Goal: Transaction & Acquisition: Purchase product/service

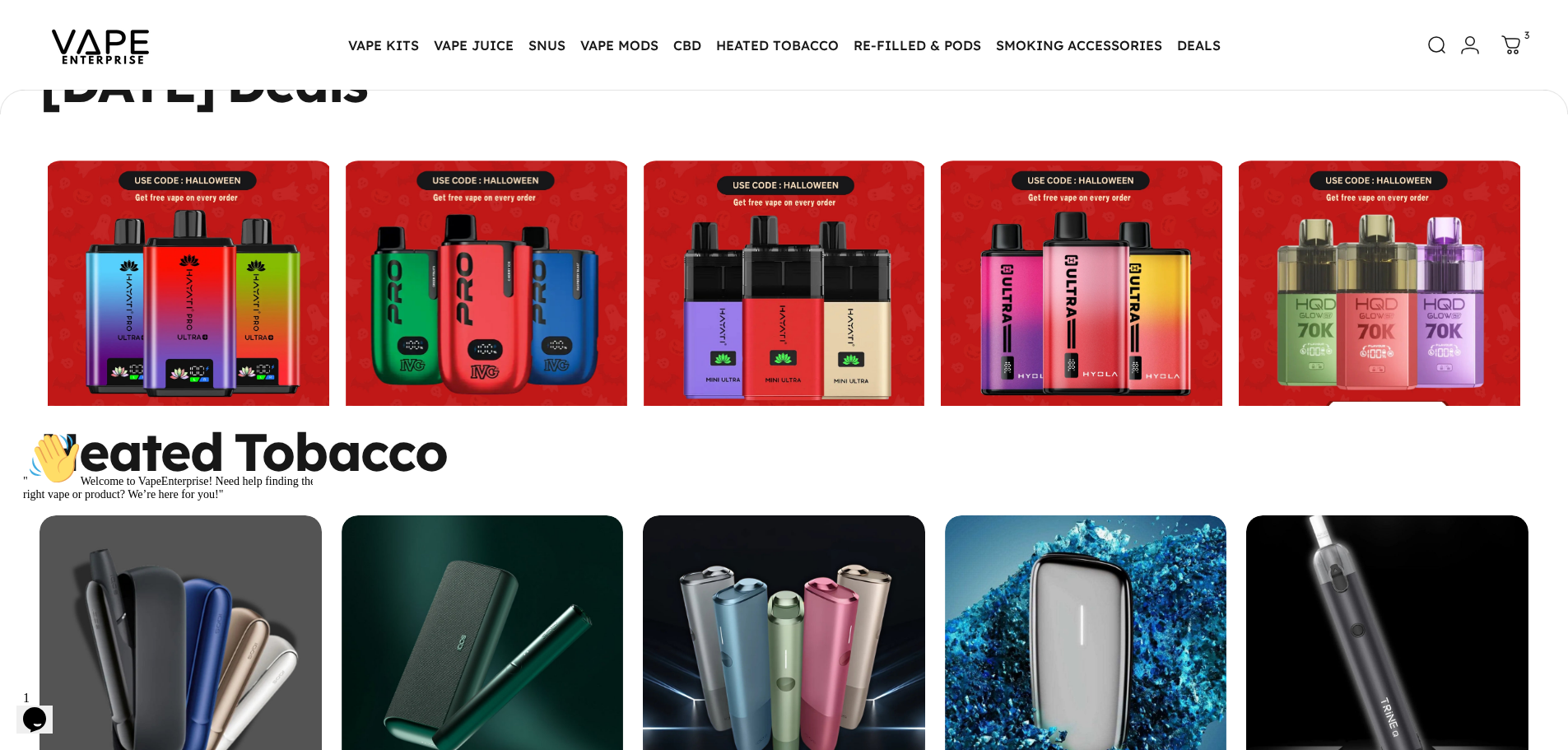
scroll to position [655, 0]
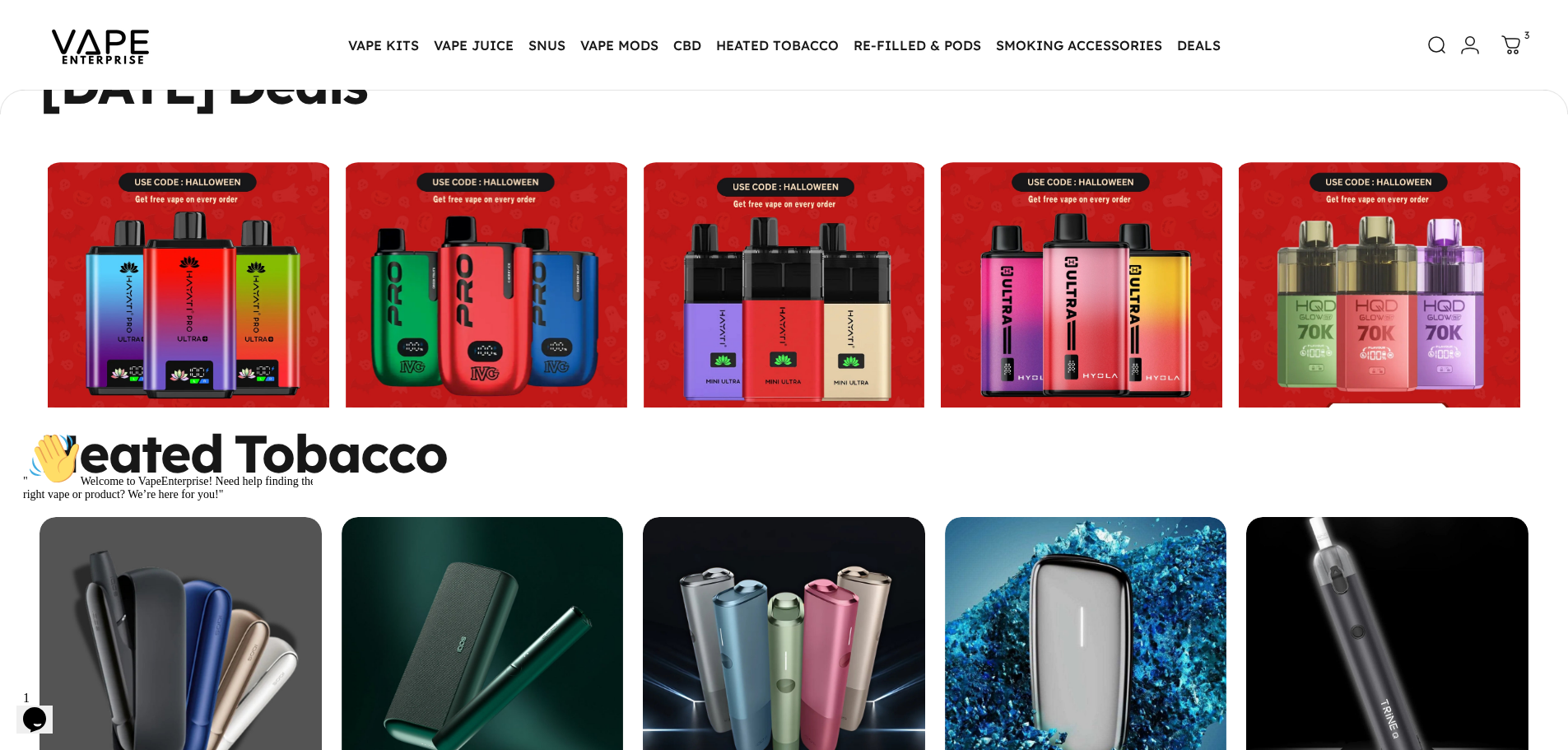
click at [512, 293] on link at bounding box center [487, 303] width 290 height 282
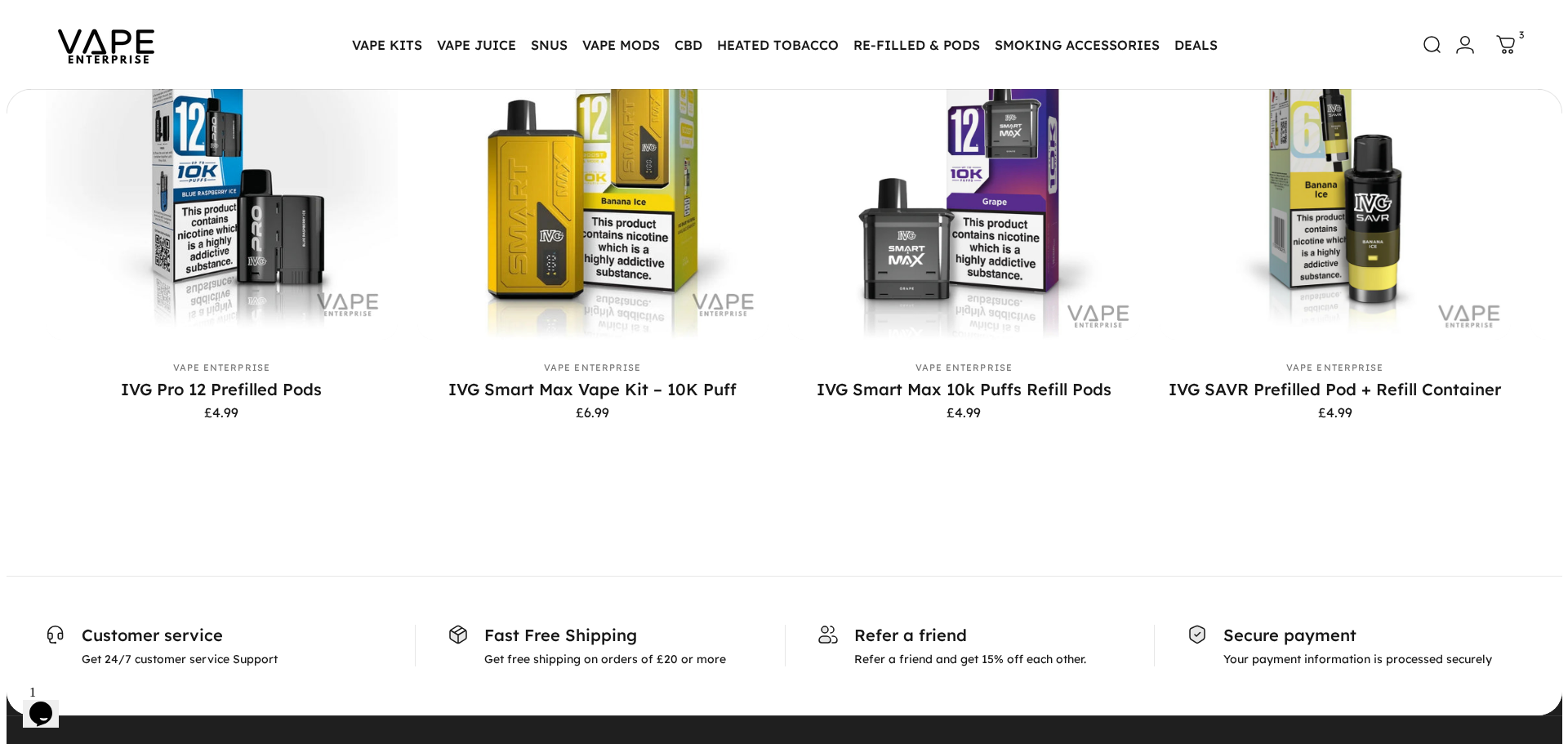
scroll to position [5304, 0]
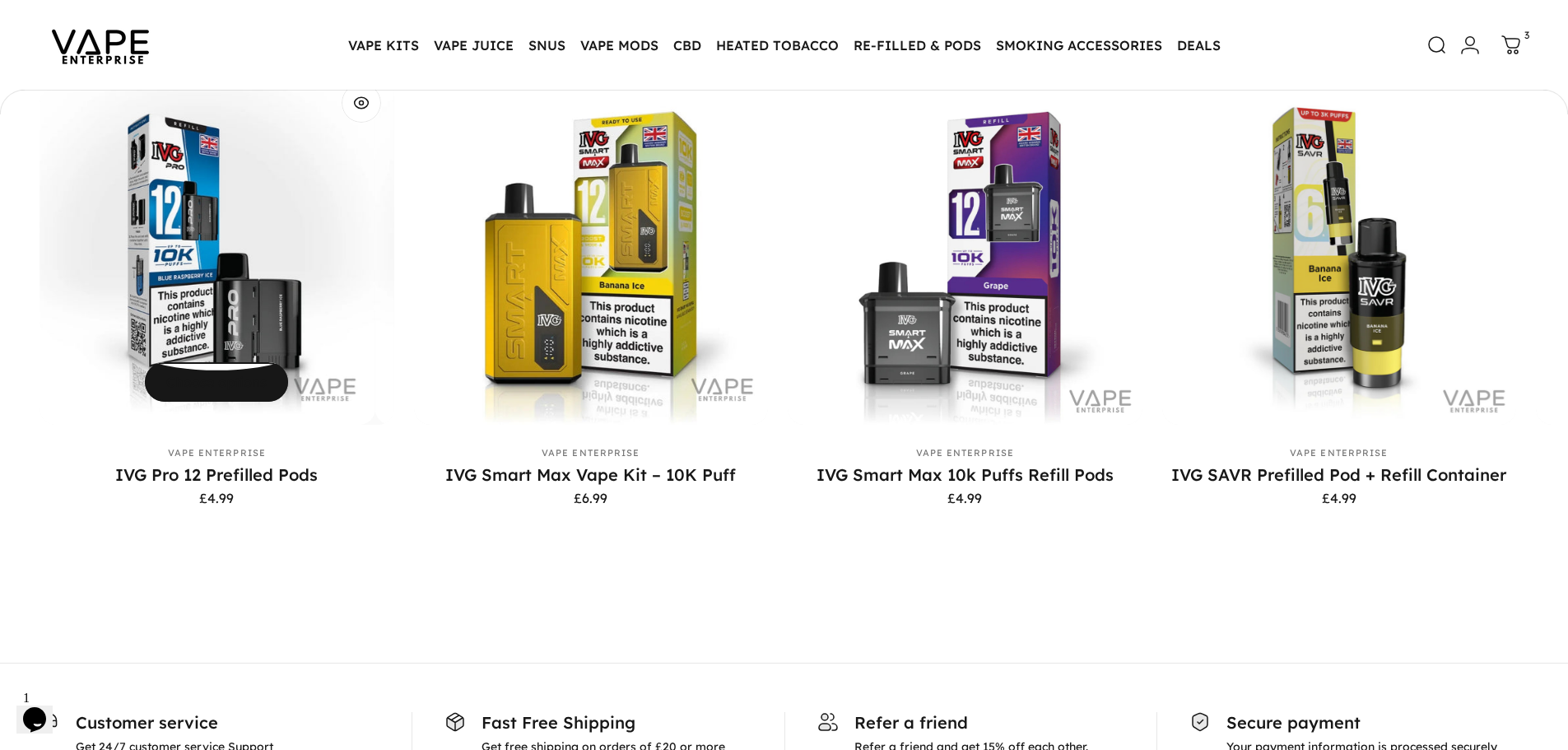
click at [225, 370] on span "Choose options" at bounding box center [217, 331] width 215 height 79
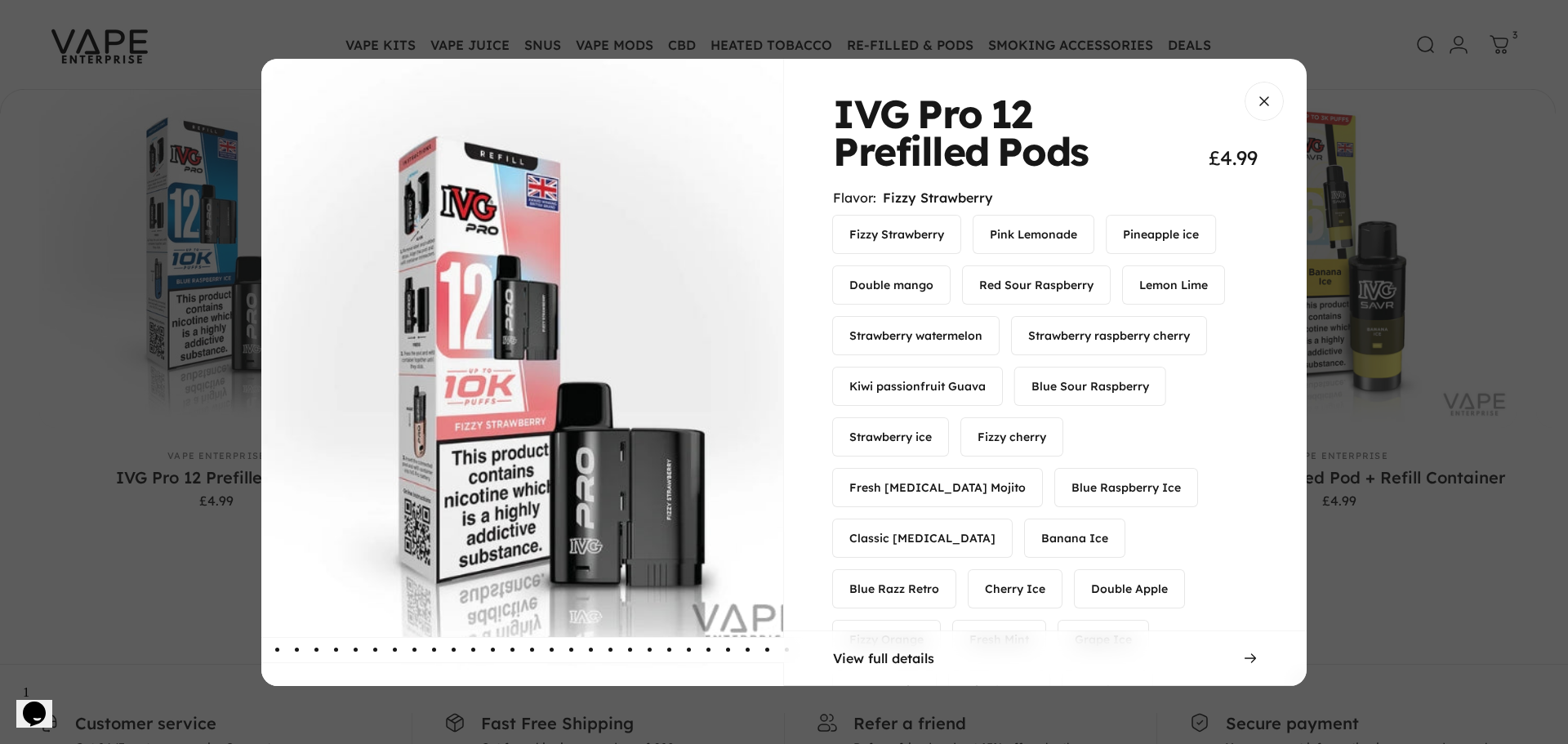
scroll to position [163, 0]
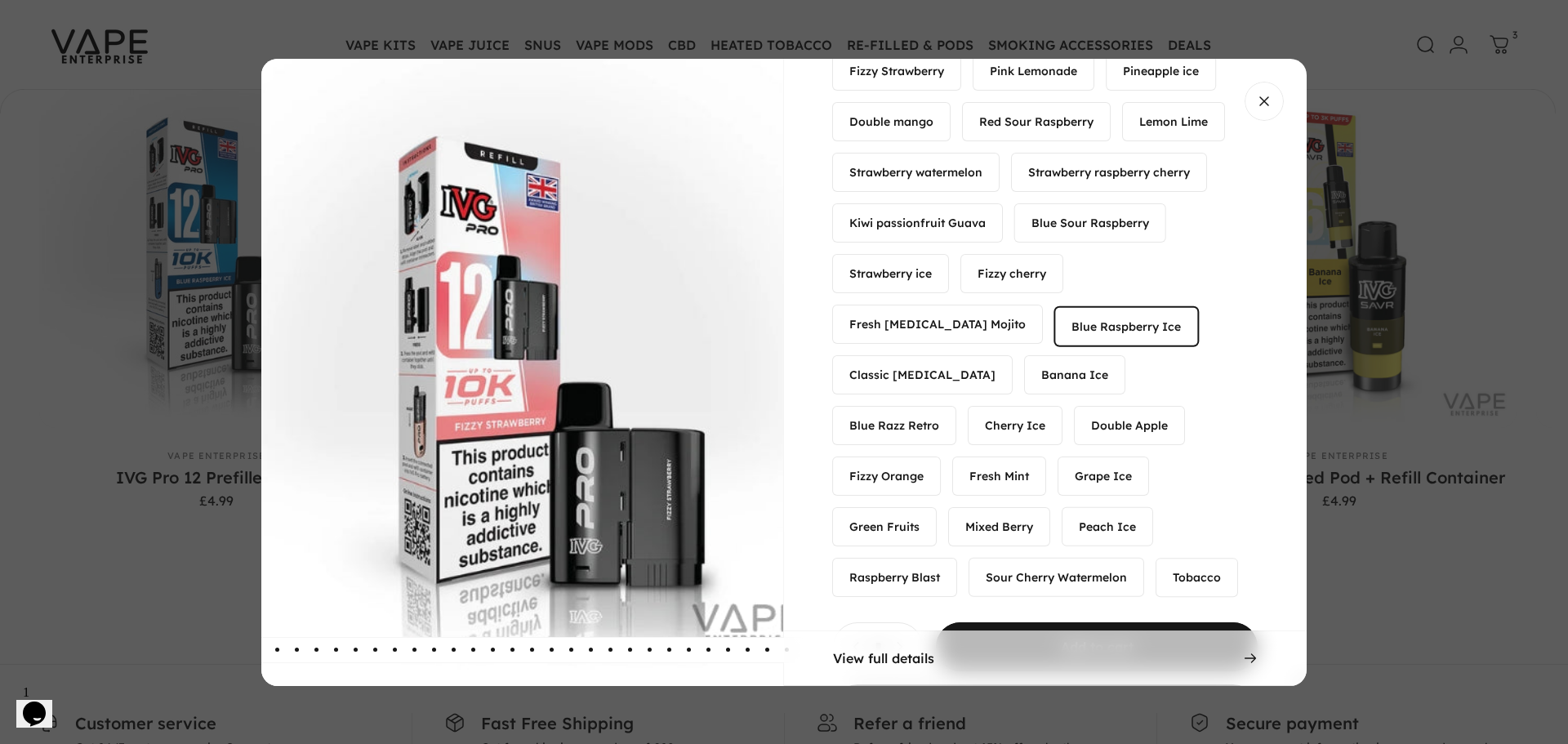
click at [1055, 336] on label "Blue Raspberry Ice" at bounding box center [1126, 326] width 142 height 38
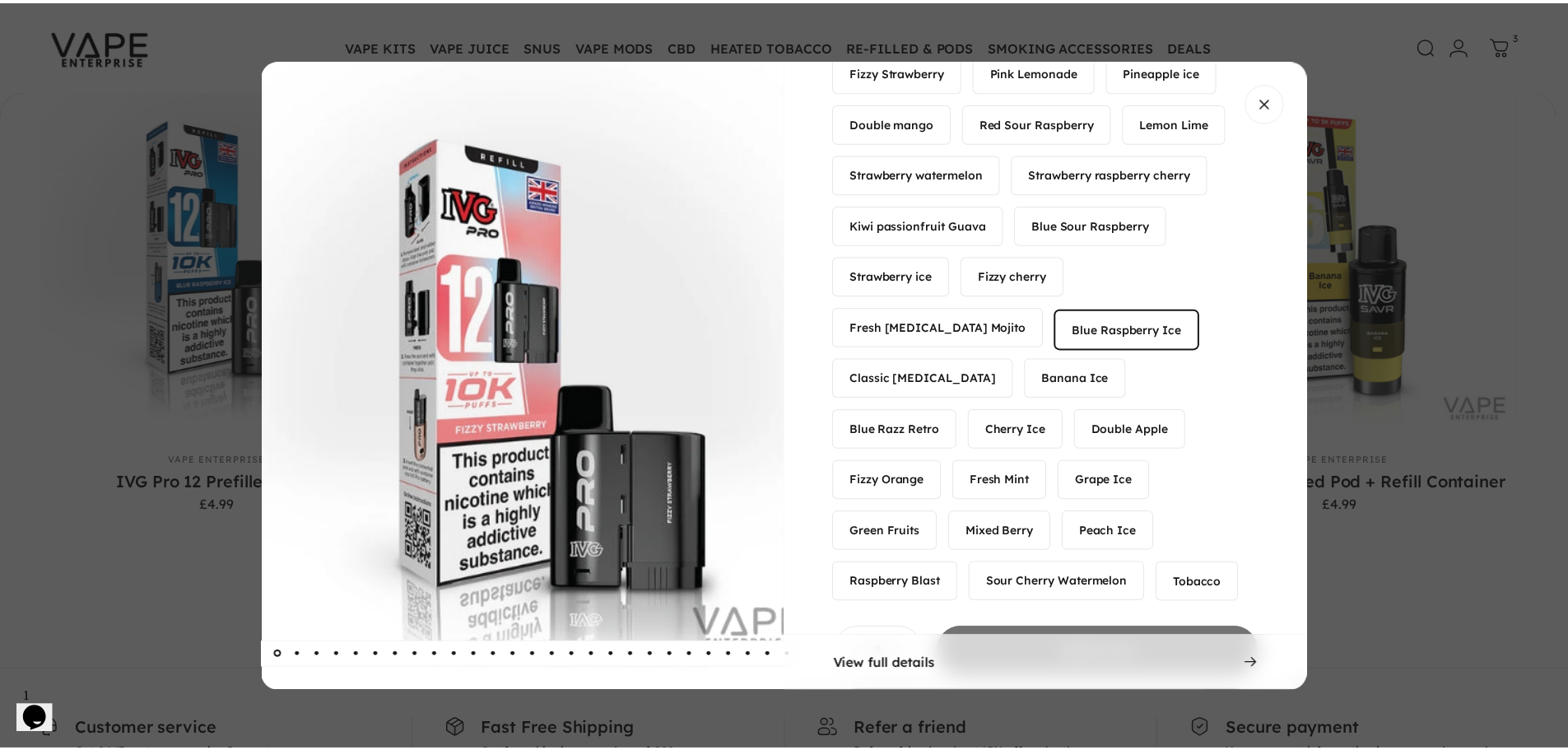
scroll to position [0, 526]
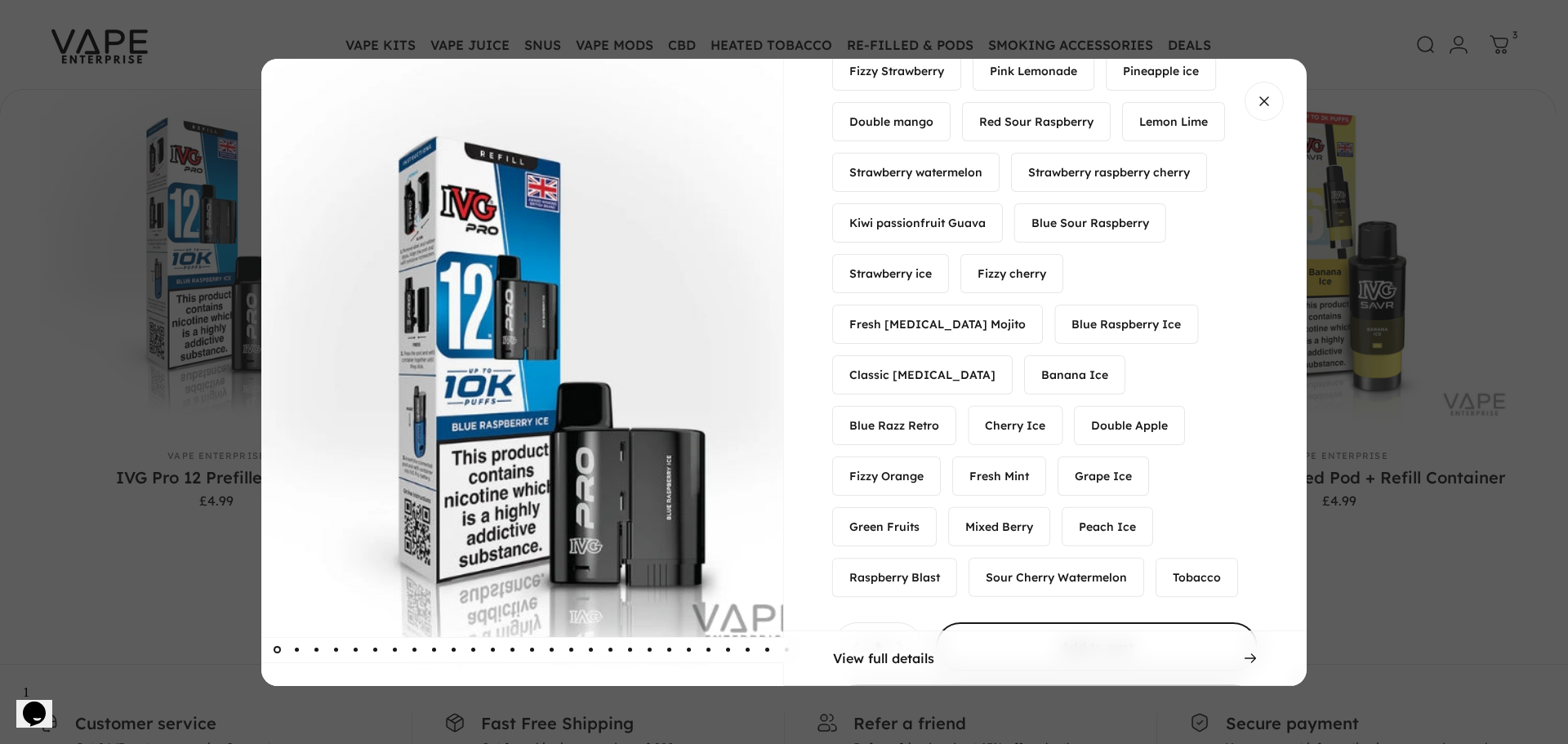
click at [1089, 600] on span "Choose options for IVG Pro 12 Prefilled Pods" at bounding box center [1097, 646] width 483 height 98
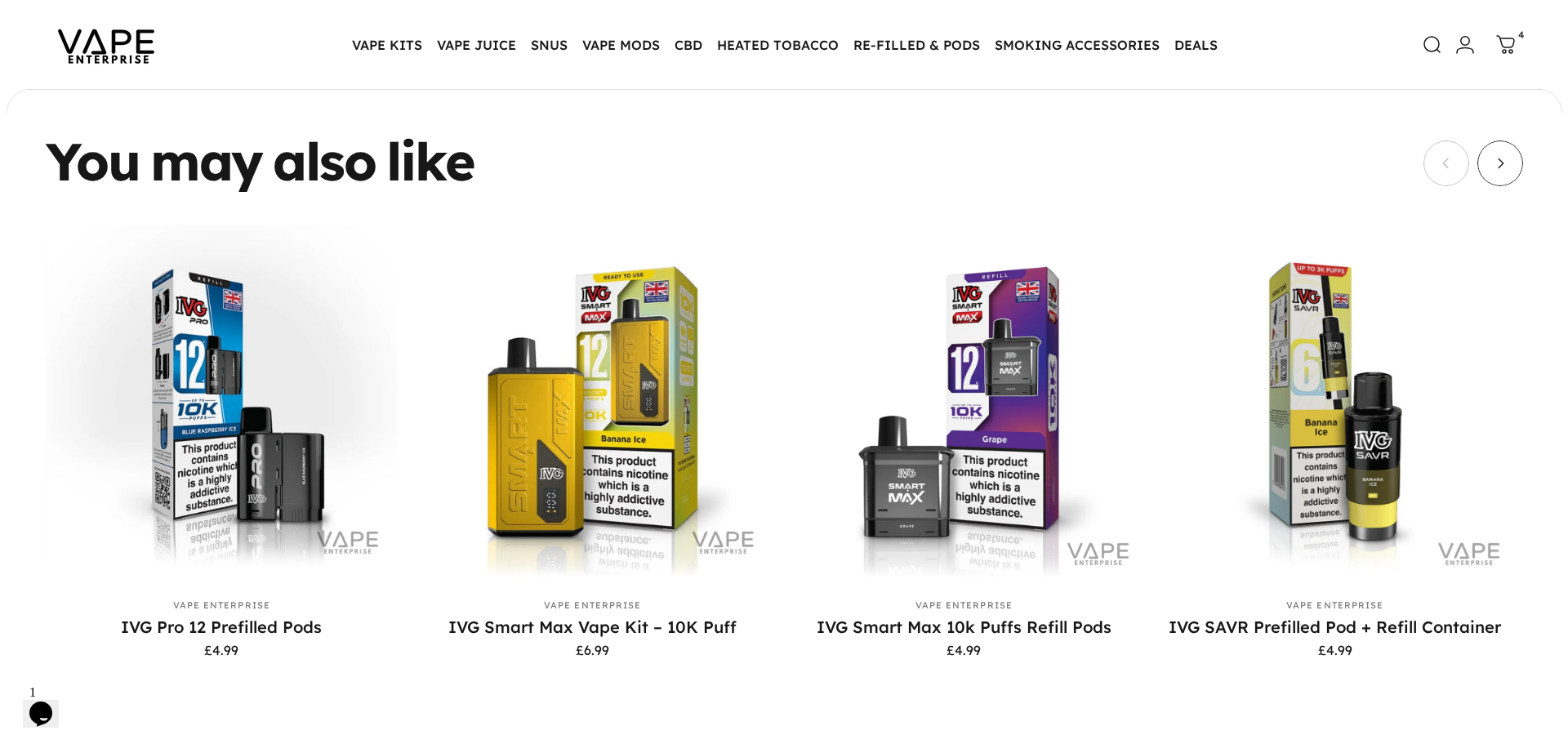
scroll to position [5059, 0]
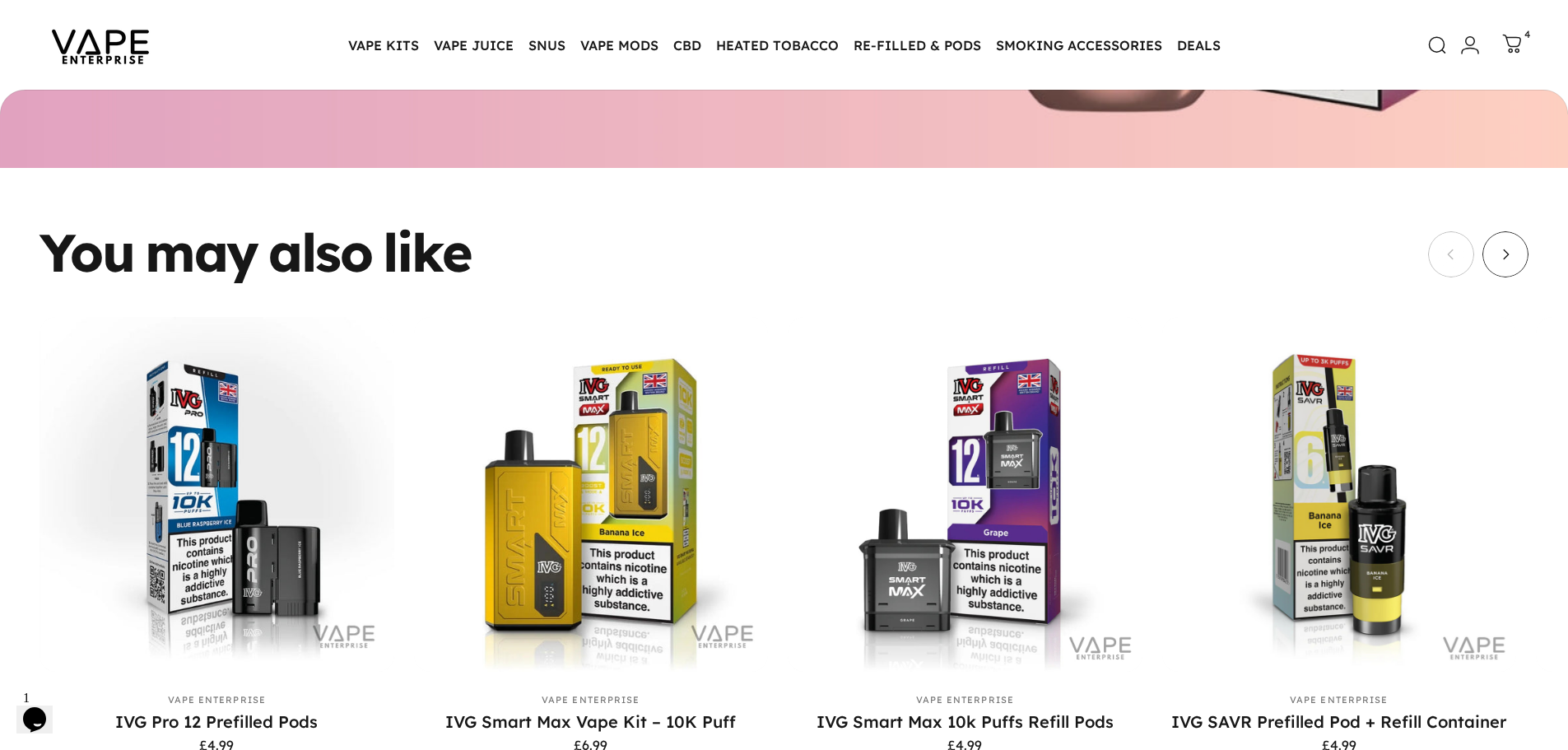
click at [1516, 37] on icon at bounding box center [1511, 43] width 19 height 19
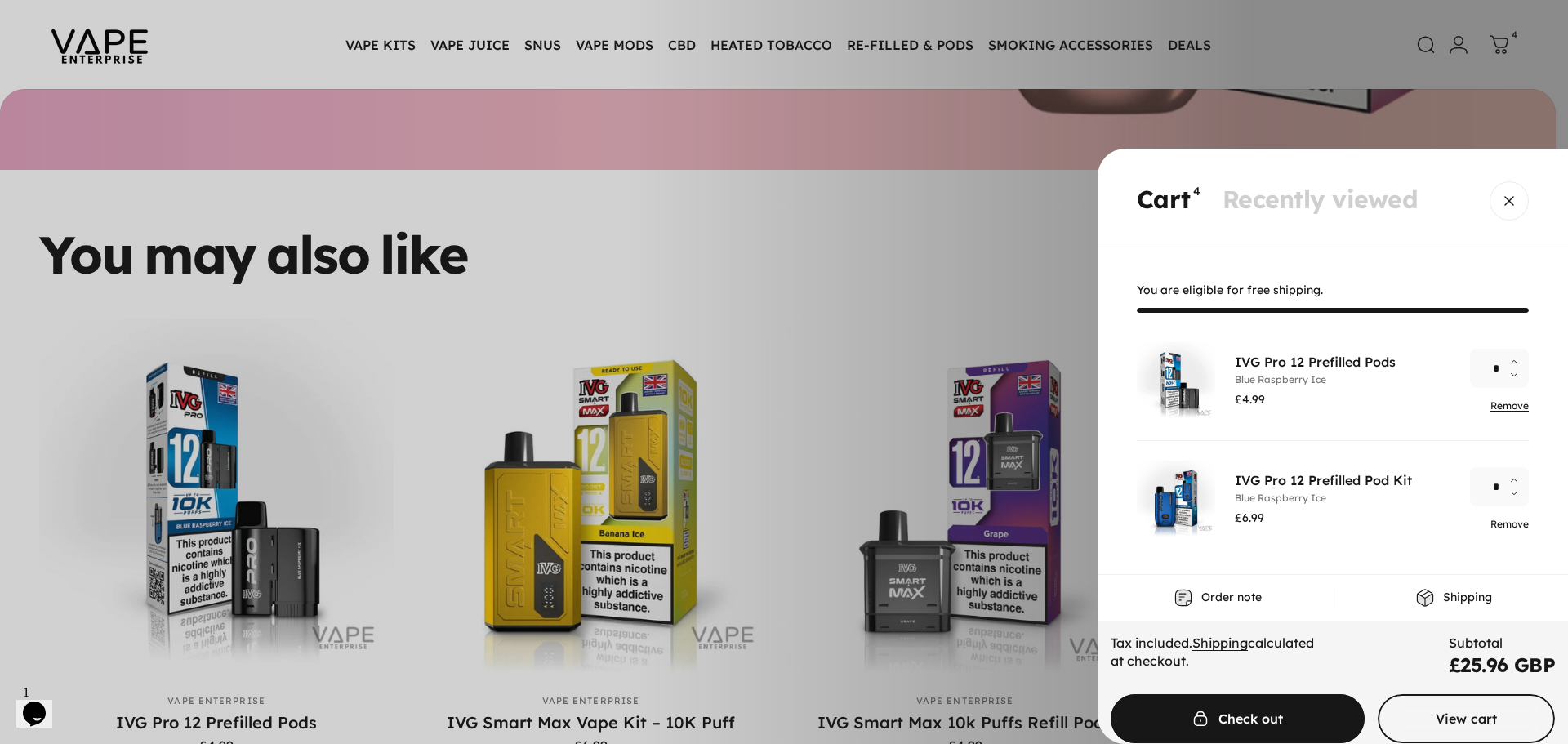
click at [1490, 522] on link "Remove" at bounding box center [1509, 524] width 38 height 13
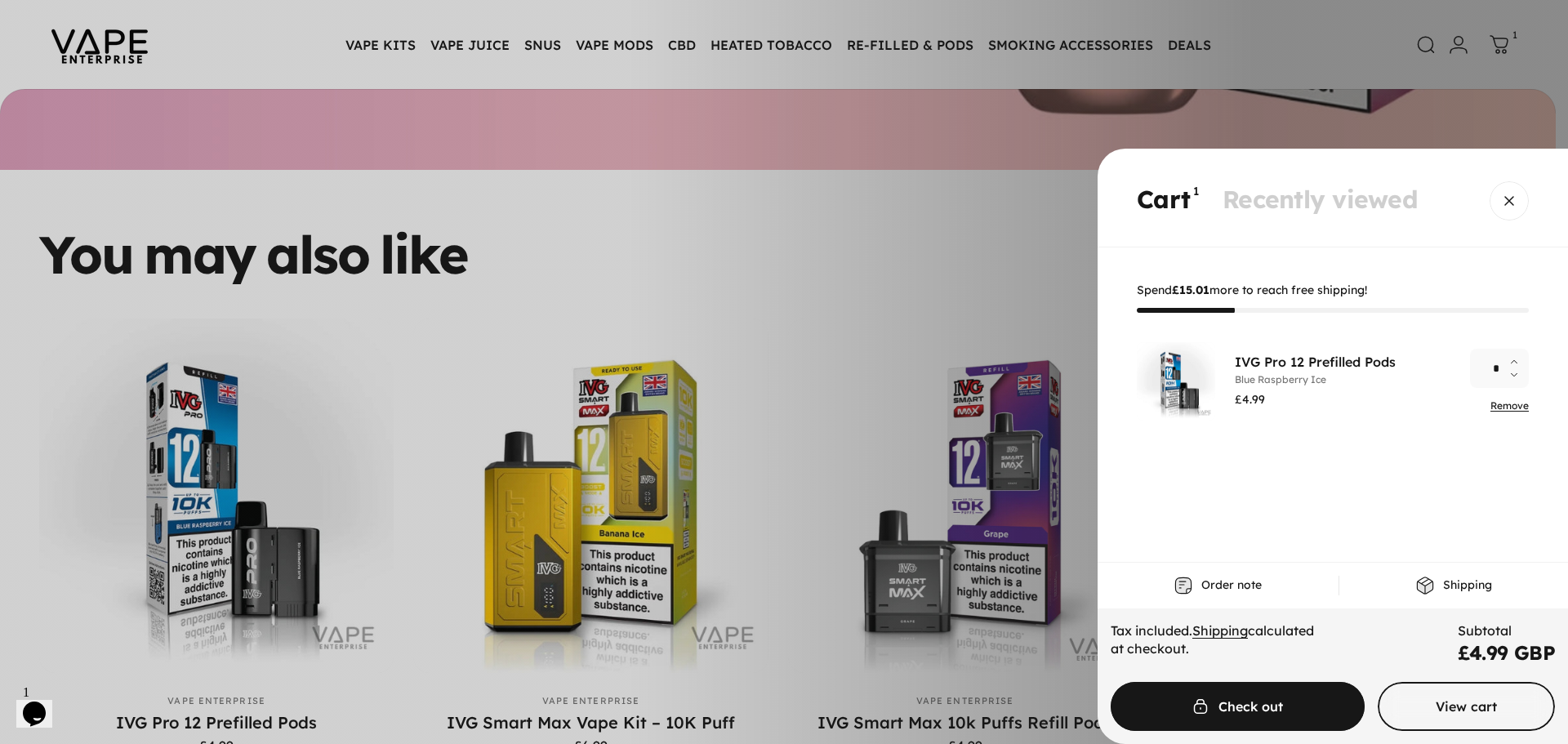
click at [1513, 364] on icon "Increase quantity for IVG Pro 12 Prefilled Pods" at bounding box center [1514, 362] width 7 height 7
click at [1514, 360] on icon "Increase quantity for IVG Pro 12 Prefilled Pods" at bounding box center [1514, 362] width 7 height 7
type input "*"
click at [1511, 364] on icon "Increase quantity for IVG Pro 12 Prefilled Pods" at bounding box center [1514, 362] width 7 height 7
type input "*"
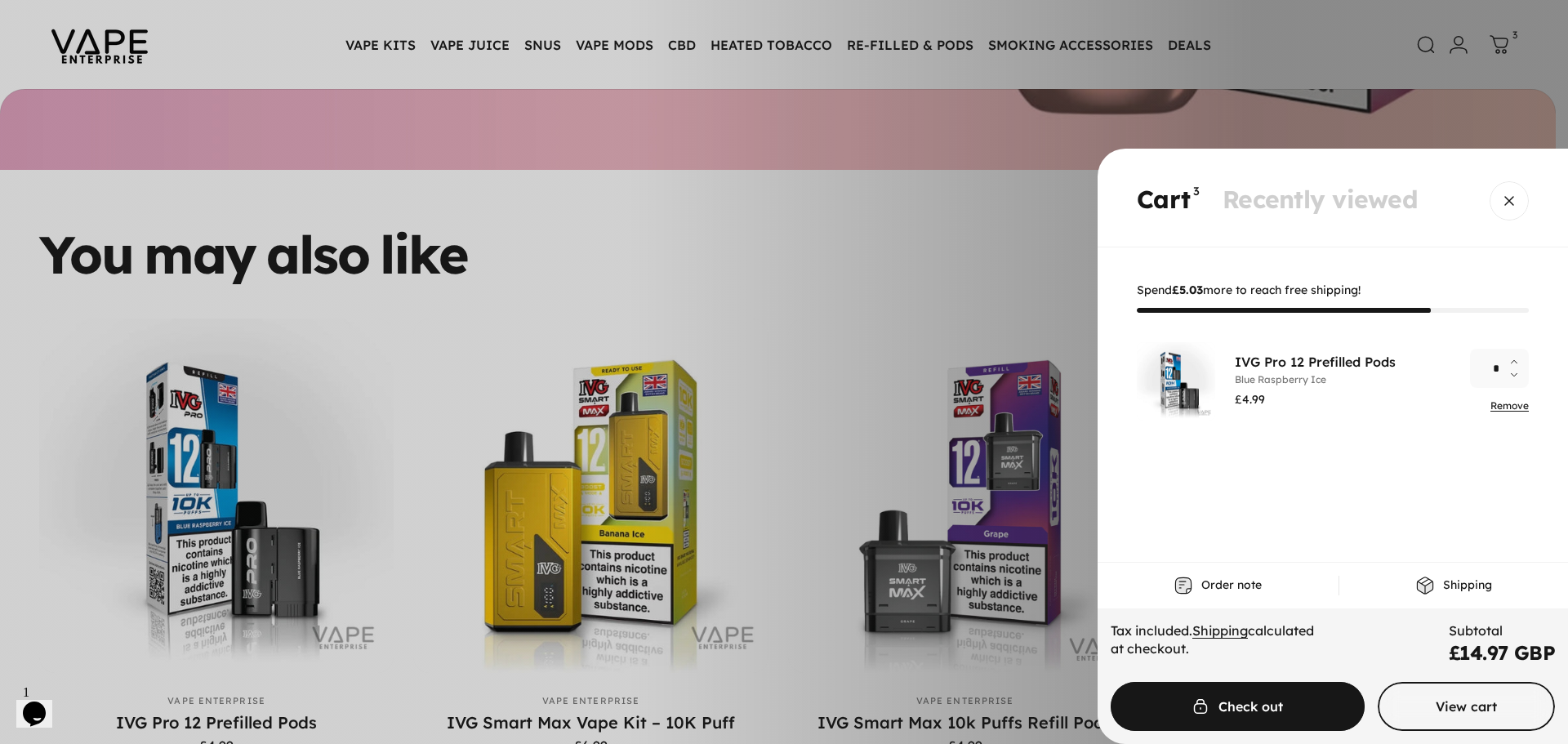
click at [1513, 362] on icon "Increase quantity for IVG Pro 12 Prefilled Pods" at bounding box center [1514, 362] width 6 height 3
type input "*"
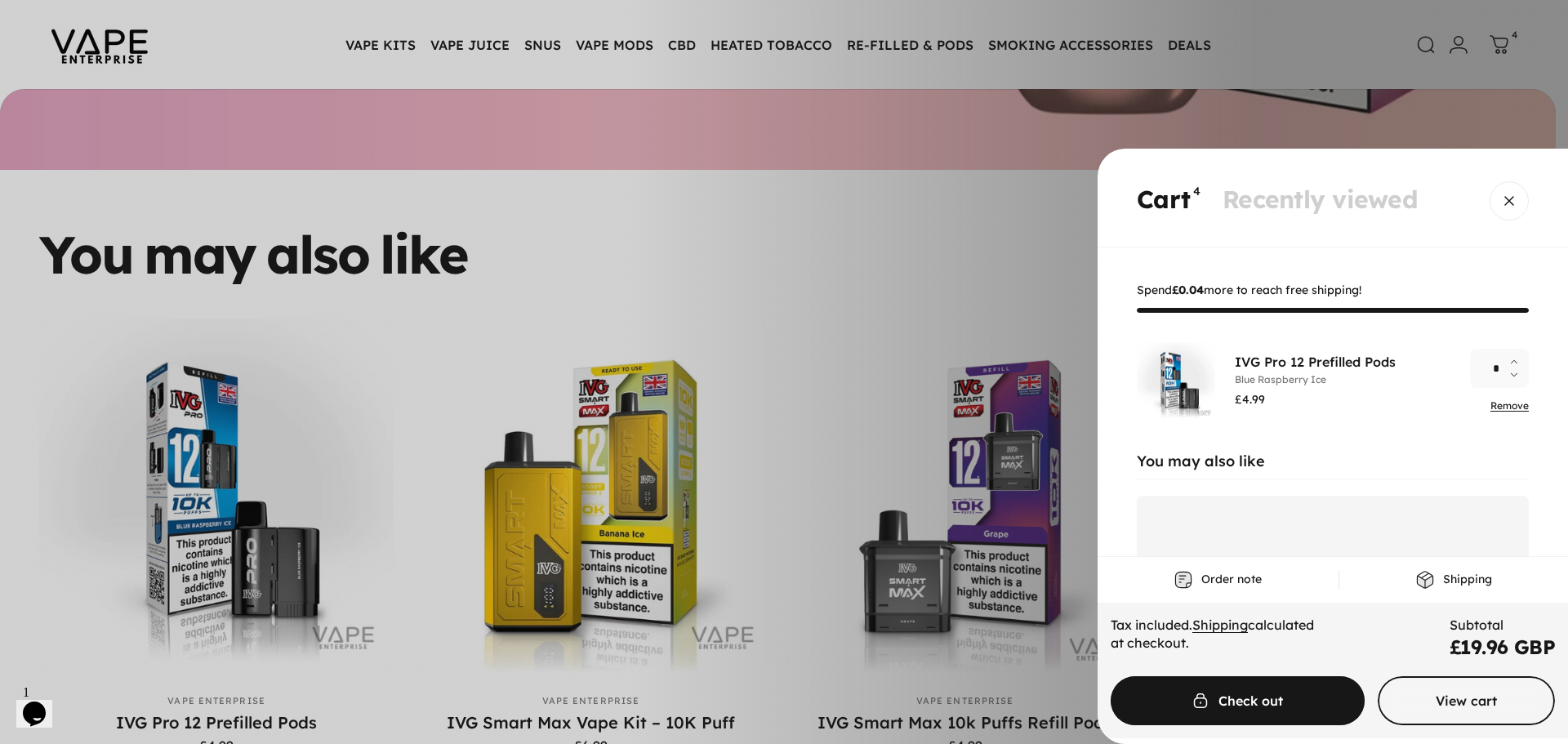
click at [1513, 362] on icon "Increase quantity for IVG Pro 12 Prefilled Pods" at bounding box center [1514, 362] width 6 height 3
type input "*"
click at [1513, 362] on icon "Increase quantity for IVG Pro 12 Prefilled Pods" at bounding box center [1514, 362] width 6 height 3
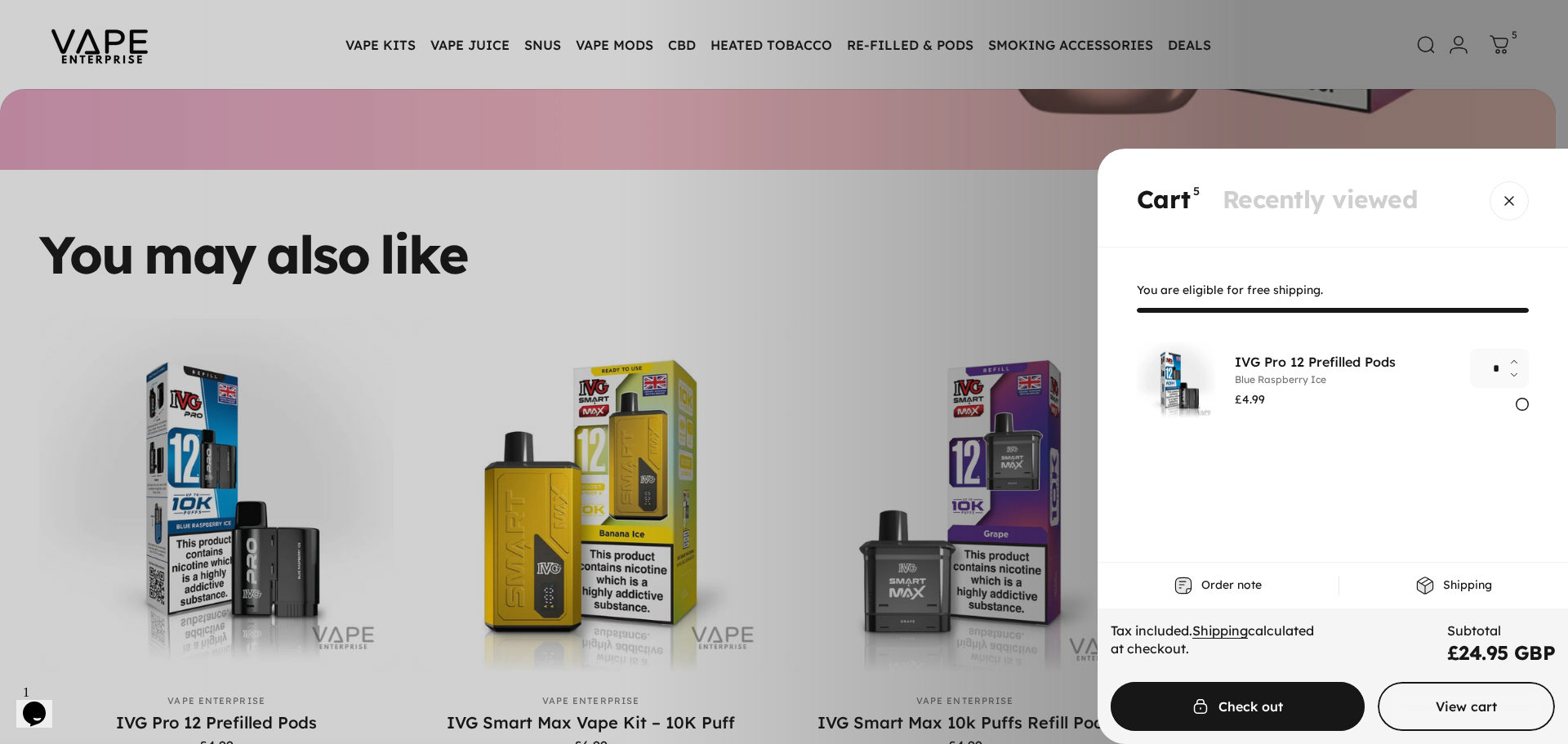
click at [1513, 362] on icon "Increase quantity for IVG Pro 12 Prefilled Pods" at bounding box center [1514, 362] width 6 height 3
type input "*"
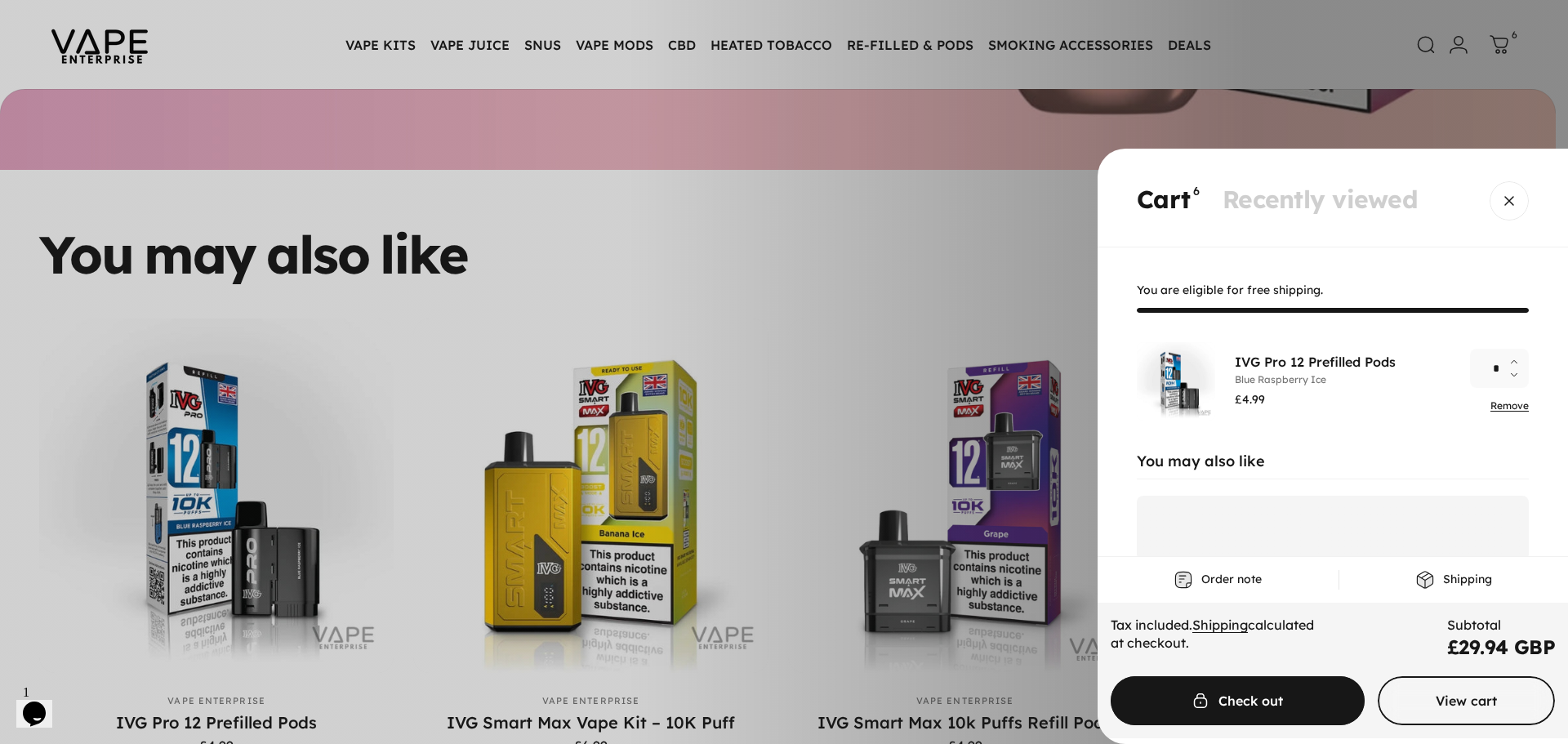
click at [1513, 362] on icon "Increase quantity for IVG Pro 12 Prefilled Pods" at bounding box center [1514, 362] width 6 height 3
type input "*"
click at [1513, 362] on button "Increase quantity for IVG Pro 12 Prefilled Pods" at bounding box center [1518, 358] width 19 height 19
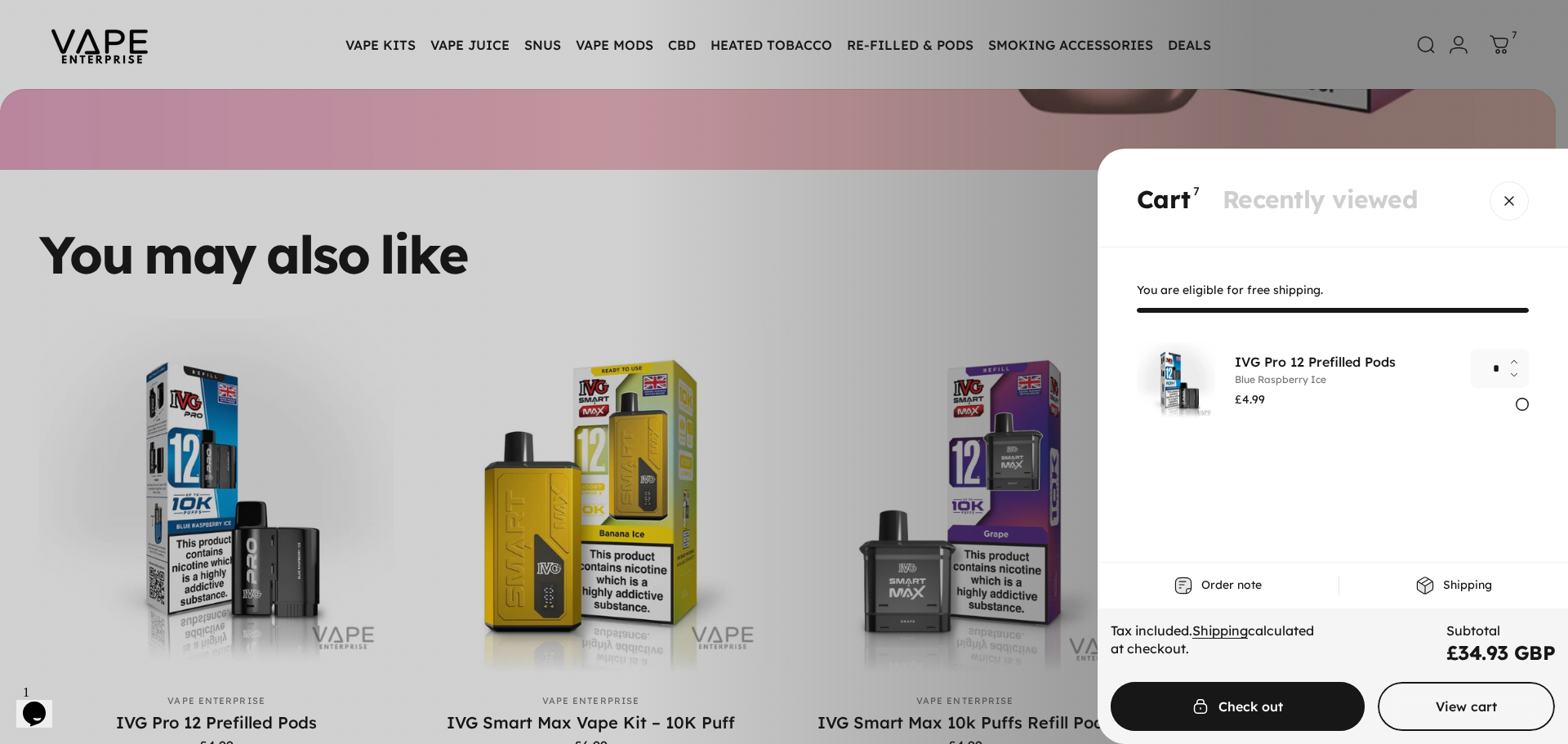
click at [1513, 362] on icon "Increase quantity for IVG Pro 12 Prefilled Pods" at bounding box center [1514, 362] width 6 height 3
type input "*"
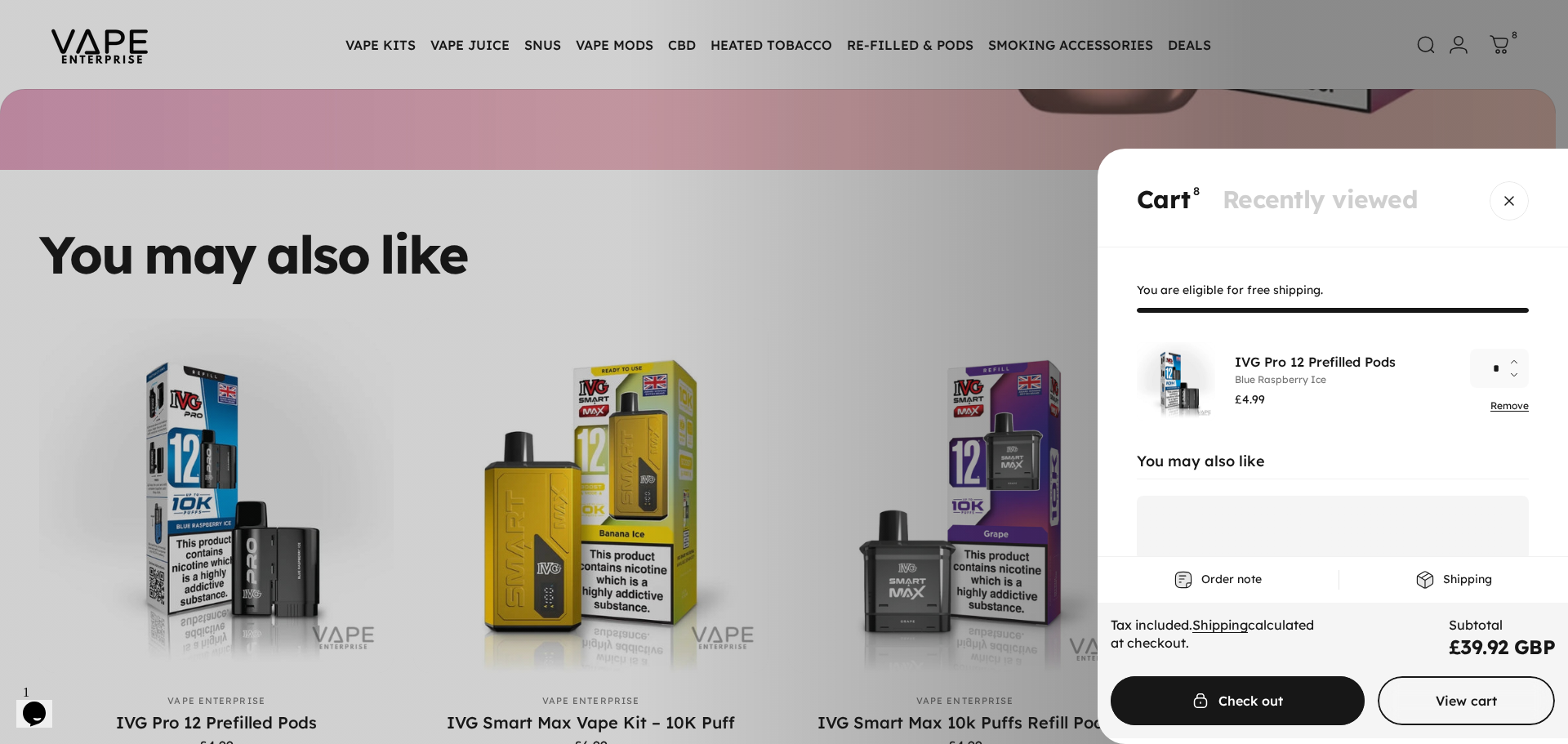
click at [1513, 362] on button "Increase quantity for IVG Pro 12 Prefilled Pods" at bounding box center [1518, 358] width 19 height 19
type input "*"
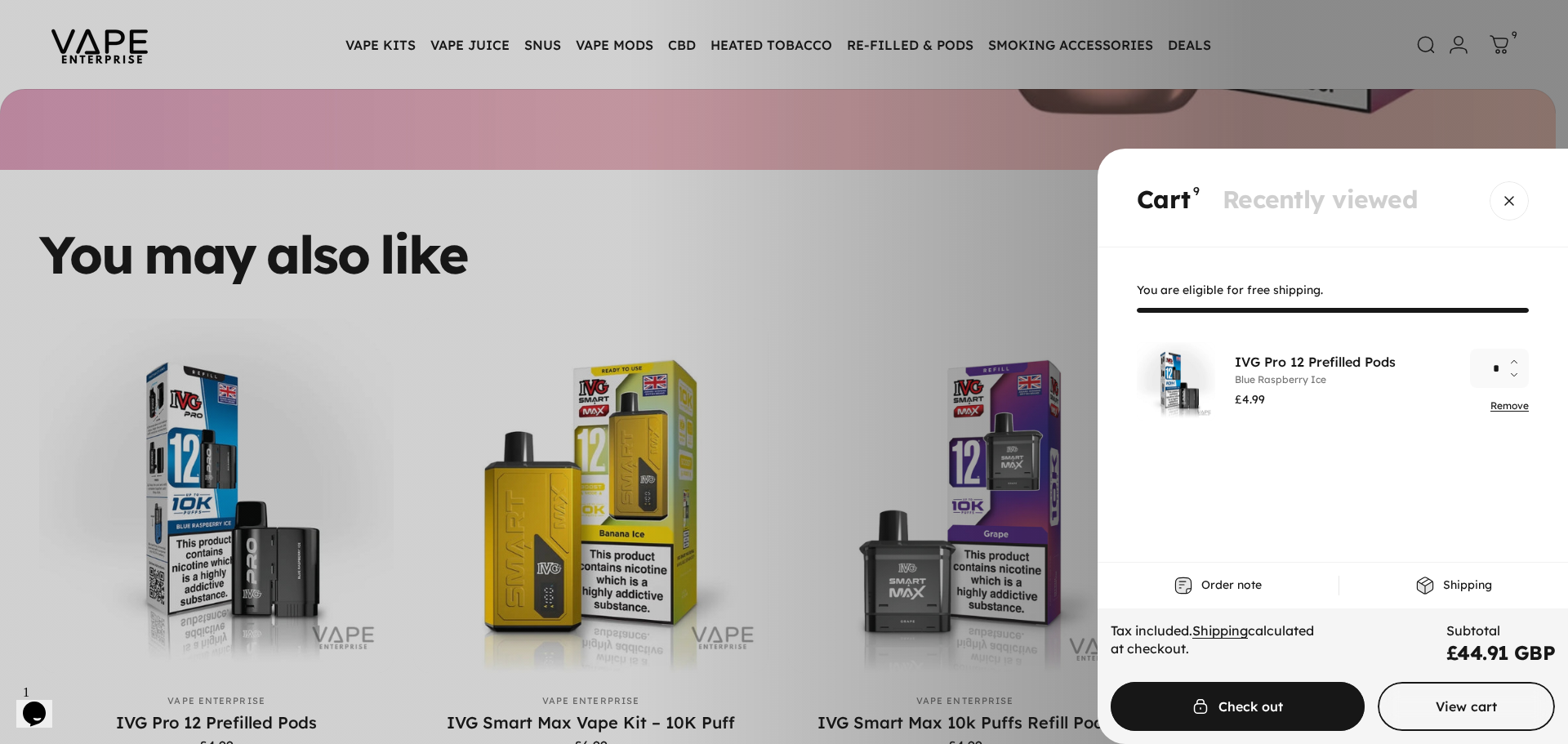
click at [1509, 355] on button "Increase quantity for IVG Pro 12 Prefilled Pods" at bounding box center [1518, 358] width 19 height 19
type input "**"
click at [1460, 709] on span "Cart" at bounding box center [1466, 706] width 266 height 98
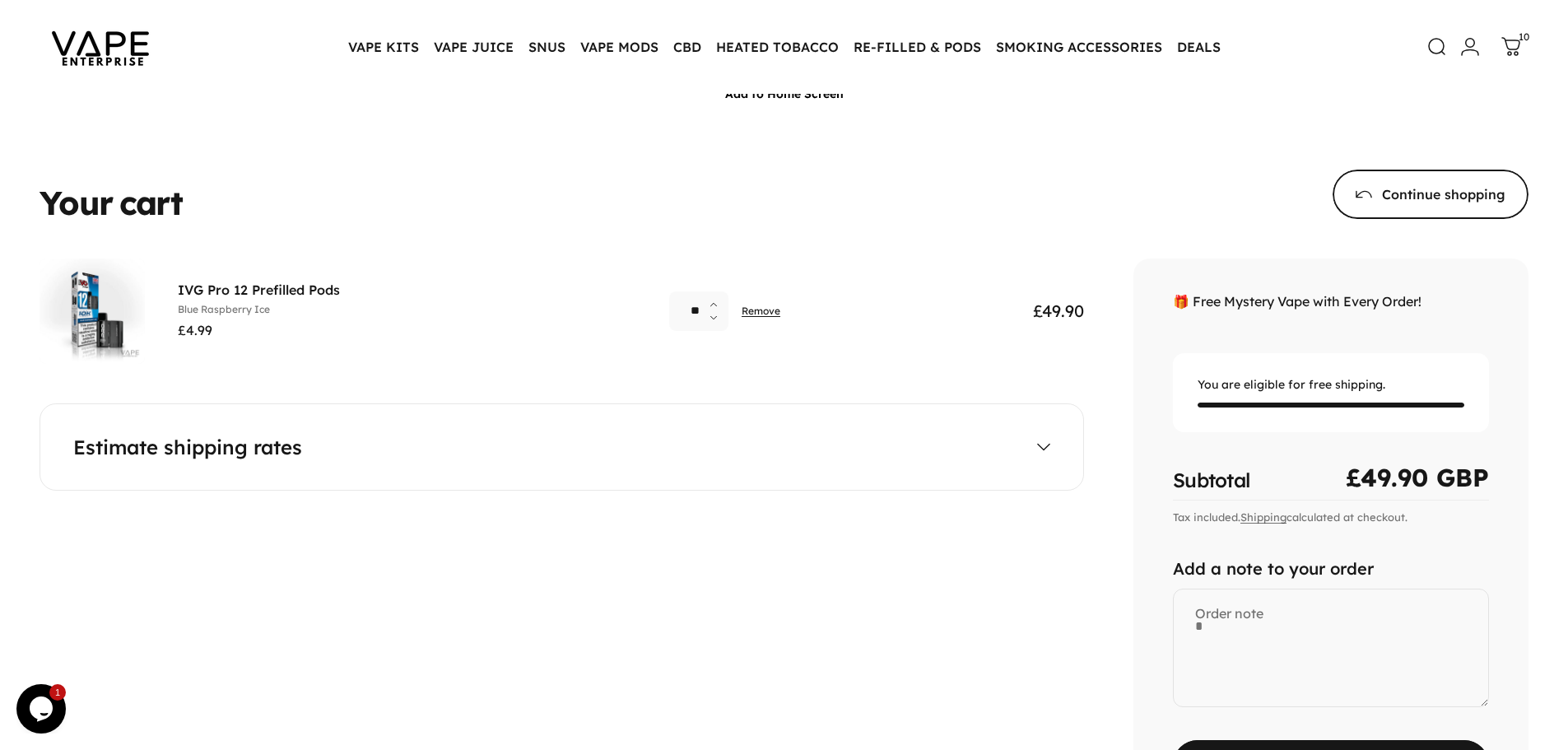
scroll to position [83, 0]
